Goal: Task Accomplishment & Management: Manage account settings

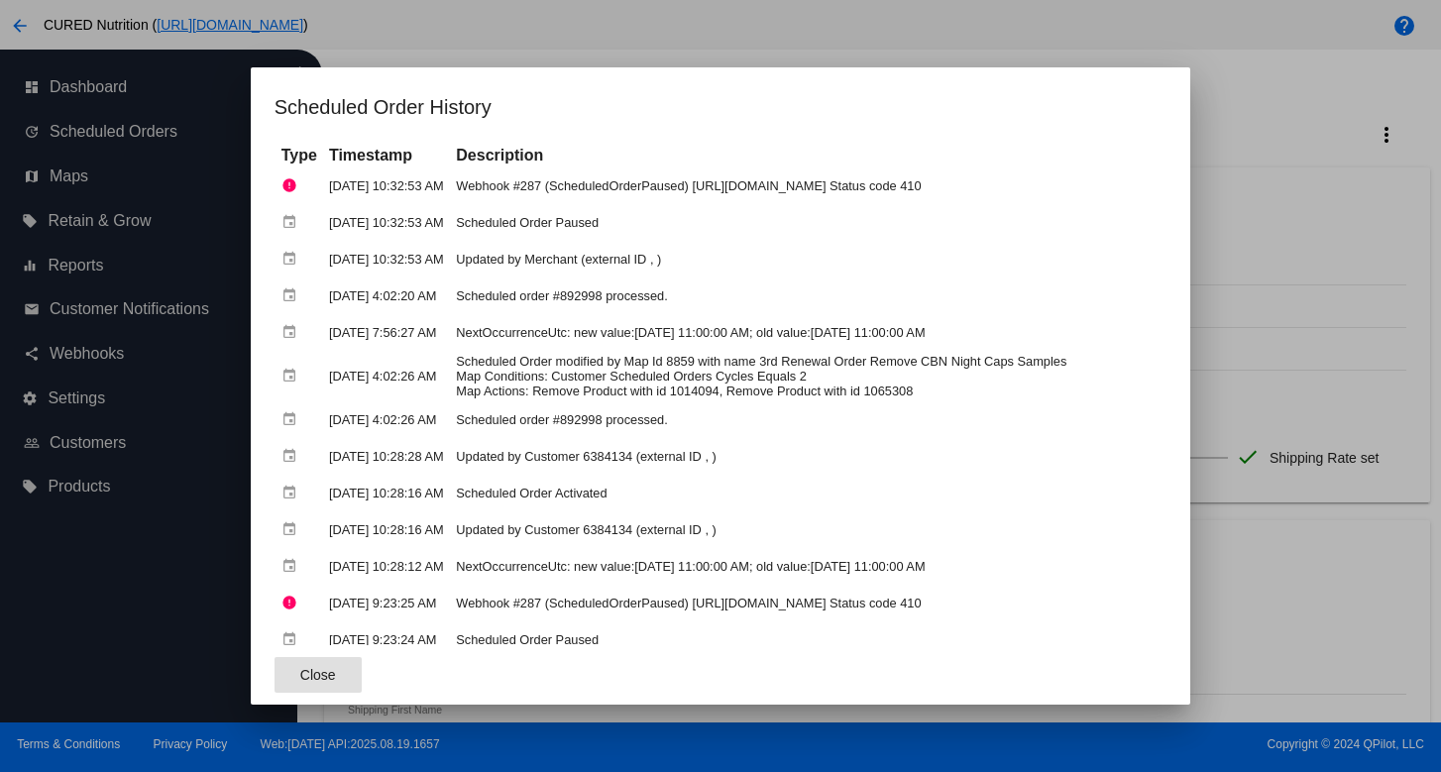
scroll to position [73, 0]
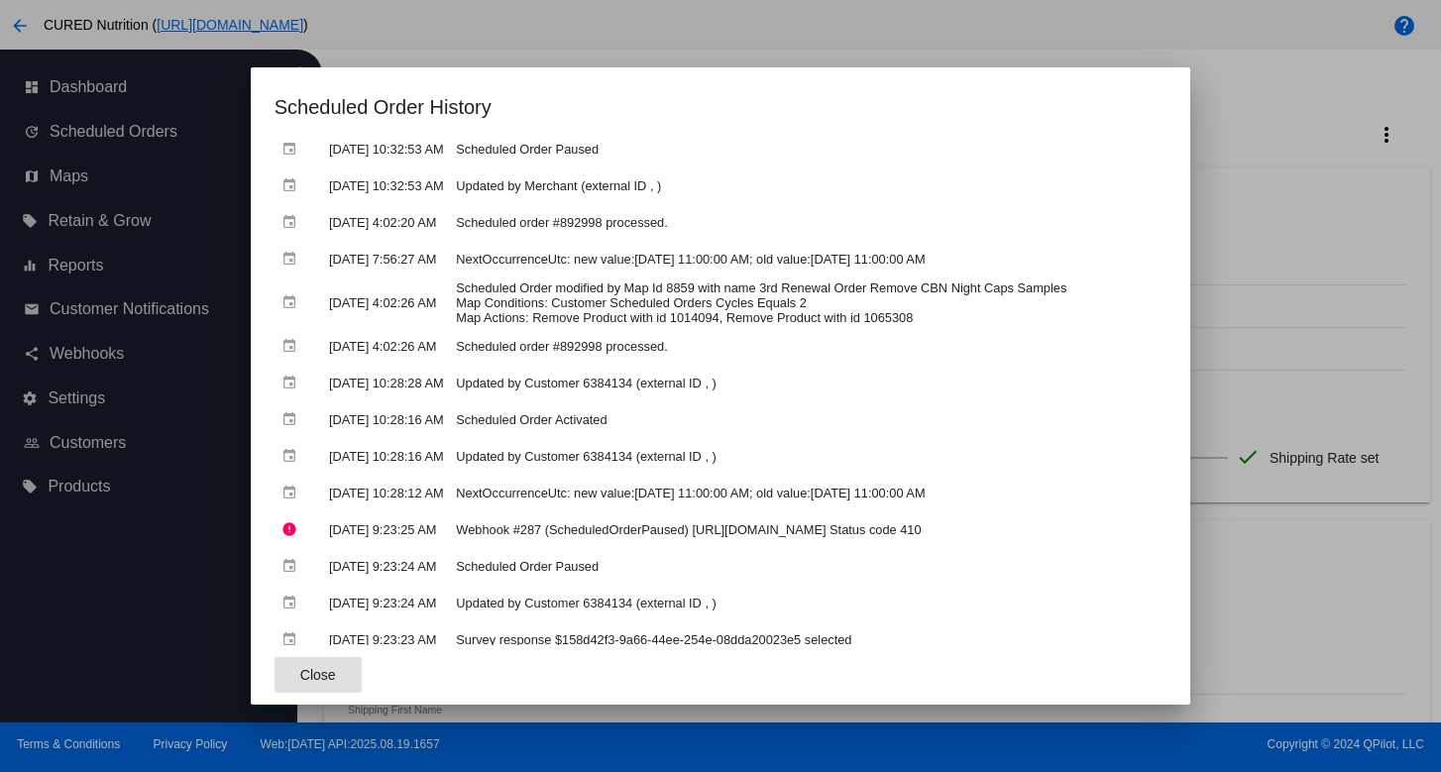
click at [1328, 314] on div at bounding box center [720, 386] width 1441 height 772
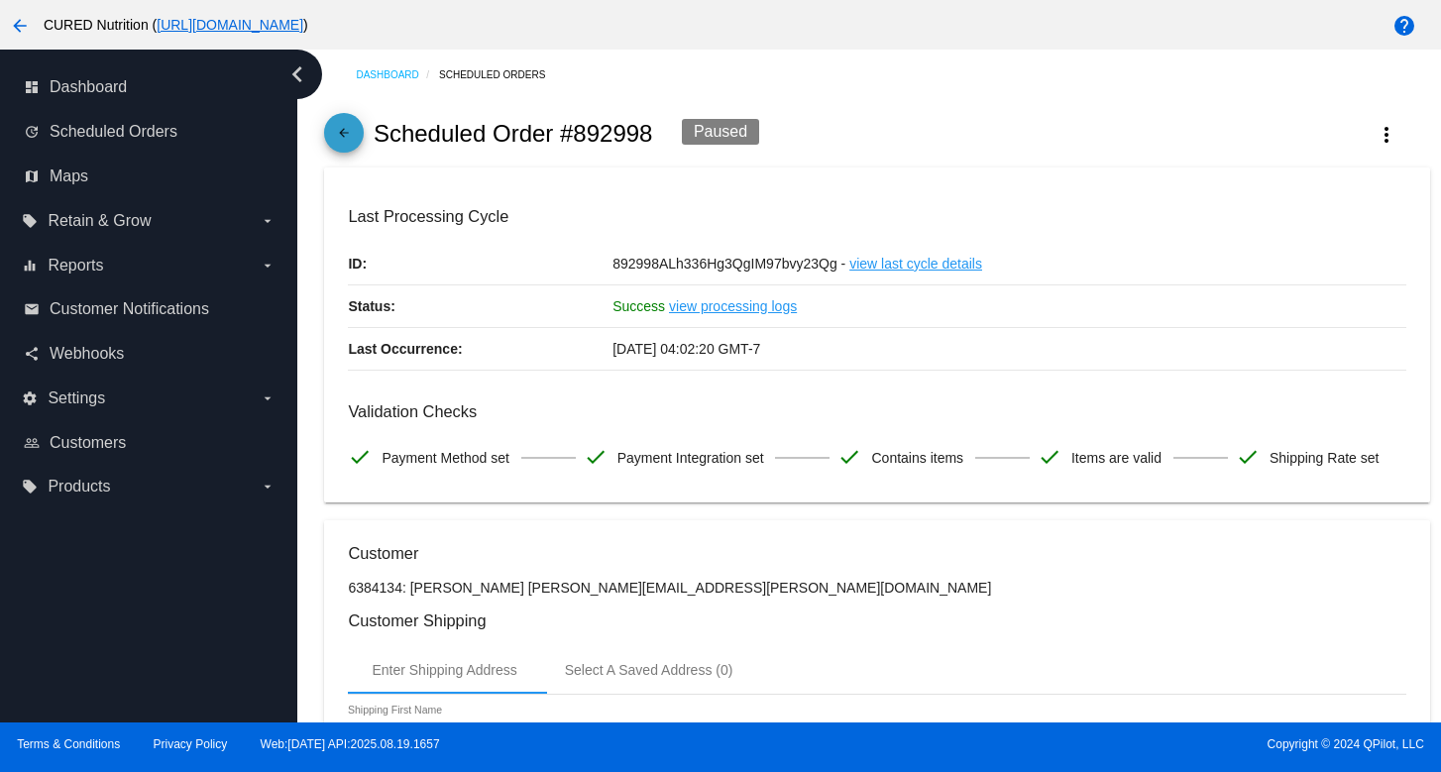
click at [342, 137] on mat-icon "arrow_back" at bounding box center [344, 138] width 24 height 24
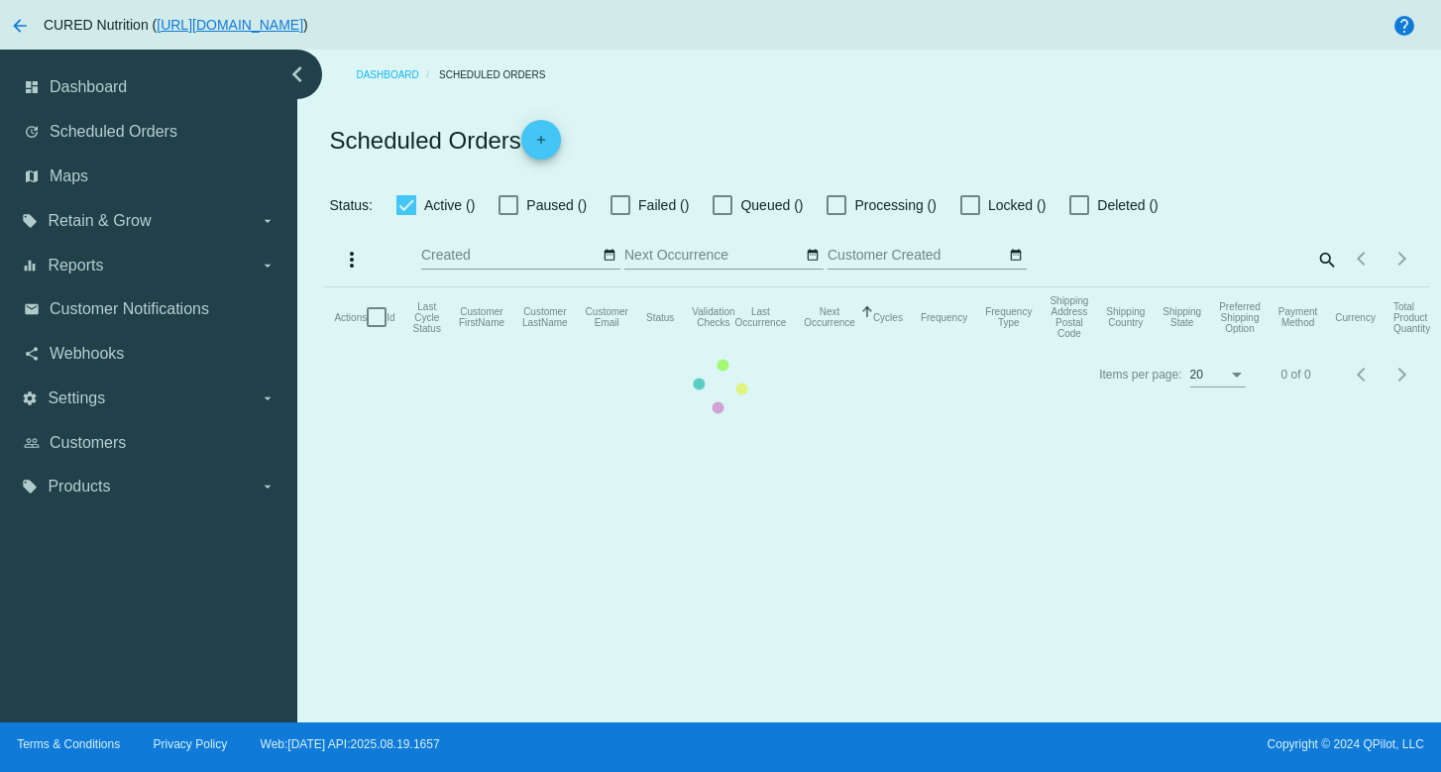
checkbox input "true"
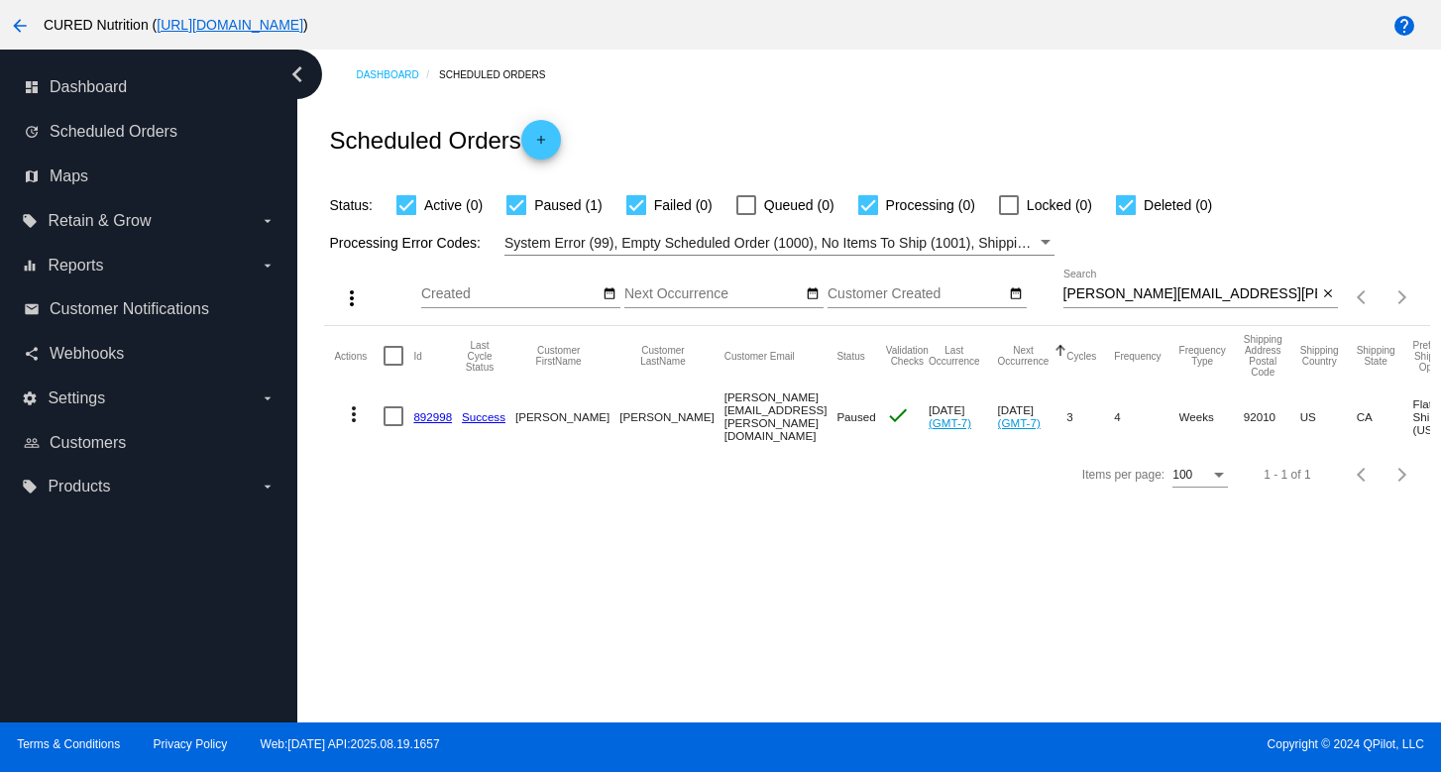
click at [1142, 294] on input "[PERSON_NAME][EMAIL_ADDRESS][PERSON_NAME][DOMAIN_NAME]" at bounding box center [1191, 294] width 255 height 16
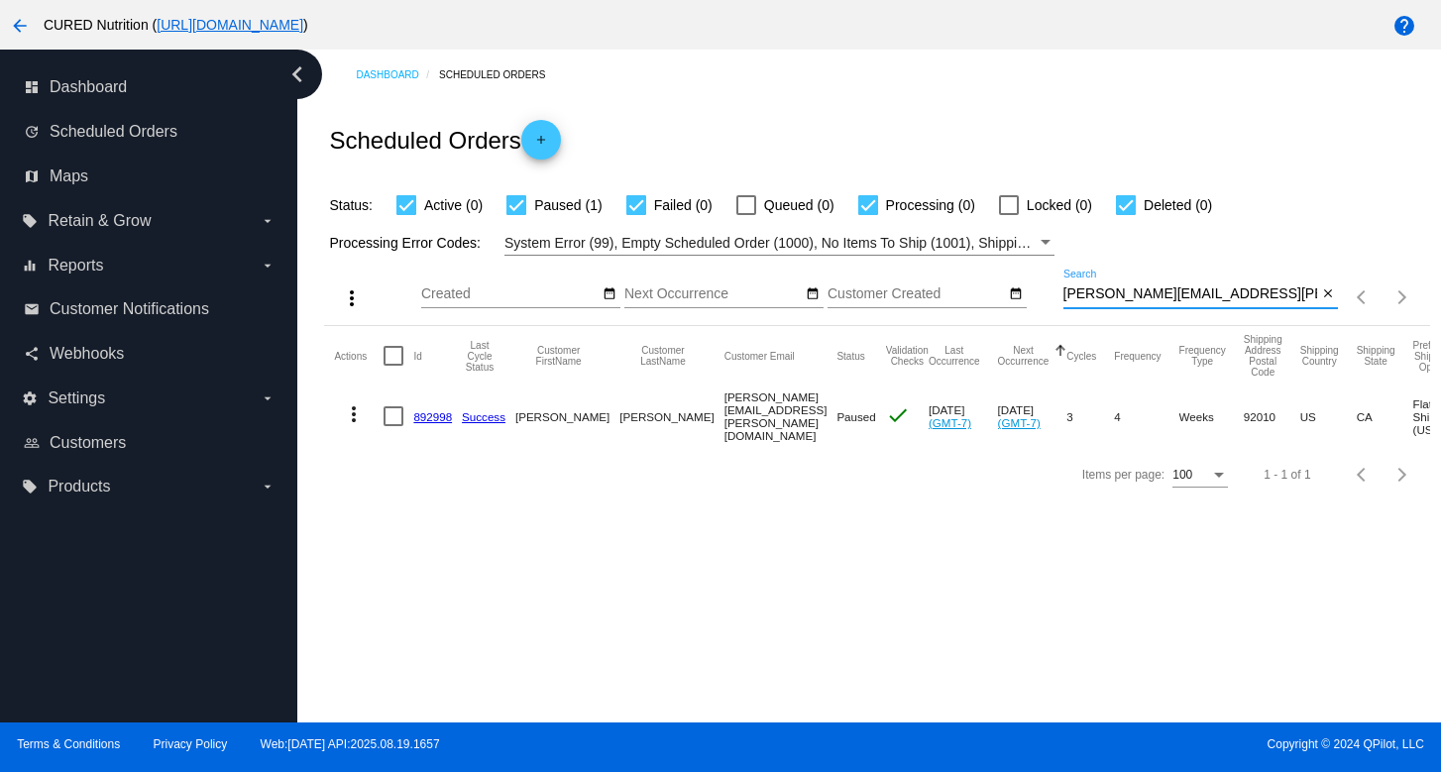
paste input "[PERSON_NAME][EMAIL_ADDRESS]"
type input "[PERSON_NAME][EMAIL_ADDRESS][DOMAIN_NAME]"
